Goal: Information Seeking & Learning: Understand process/instructions

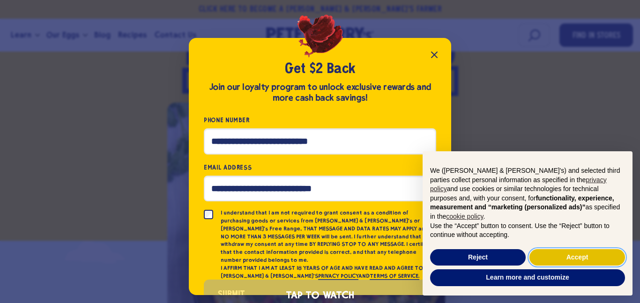
click at [572, 255] on button "Accept" at bounding box center [577, 257] width 96 height 17
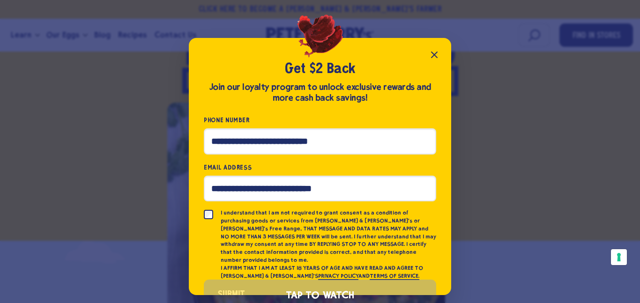
click at [434, 52] on icon "Close popup" at bounding box center [434, 54] width 11 height 11
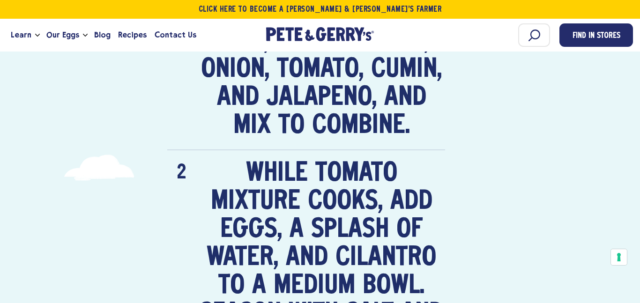
scroll to position [1061, 0]
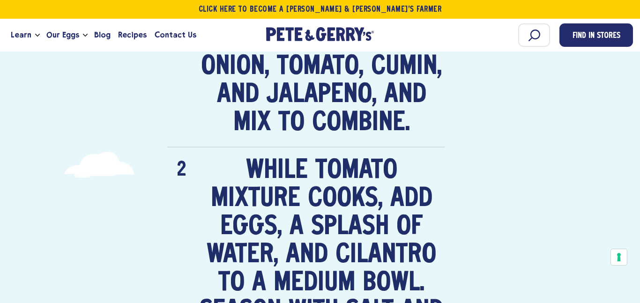
click at [430, 52] on li "Preheat the oven to 400F. In an 8-inch skillet over medium heat, add olive oil,…" at bounding box center [306, 44] width 278 height 207
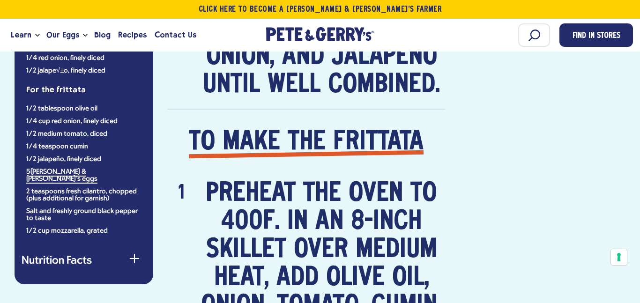
scroll to position [822, 0]
click at [430, 52] on li "In a small bowl, gently stir together the diced tomato, onion, and jalapeño unt…" at bounding box center [306, 33] width 278 height 151
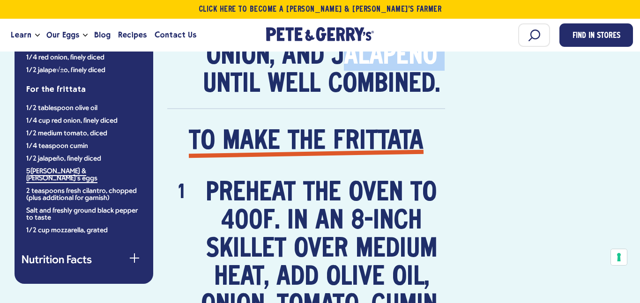
click at [430, 52] on li "In a small bowl, gently stir together the diced tomato, onion, and jalapeño unt…" at bounding box center [306, 33] width 278 height 151
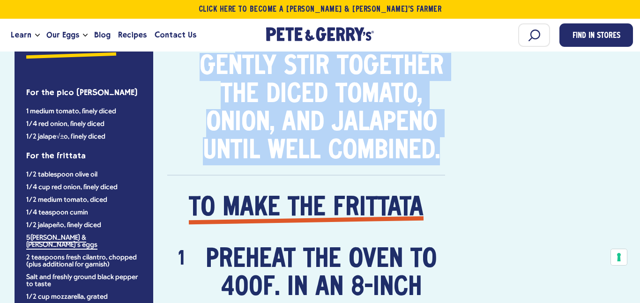
scroll to position [753, 0]
